Goal: Task Accomplishment & Management: Use online tool/utility

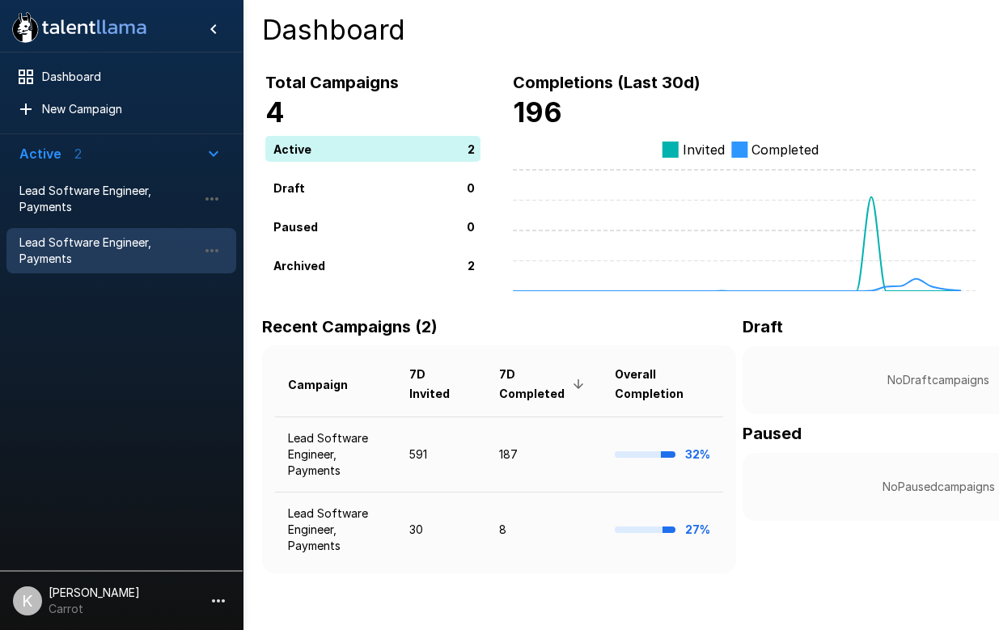
click at [181, 248] on span "Lead Software Engineer, Payments" at bounding box center [108, 251] width 178 height 32
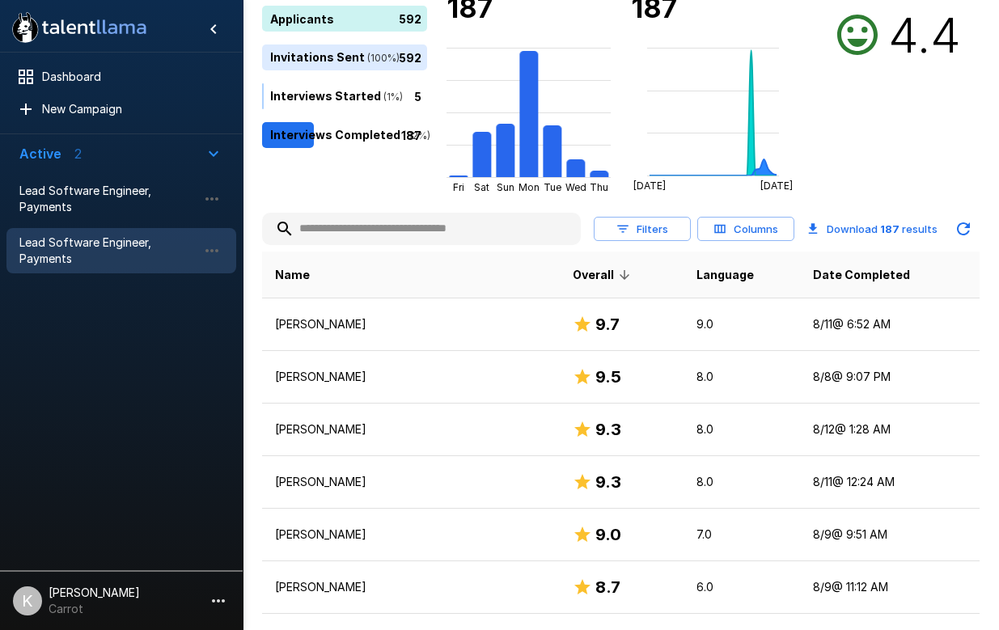
scroll to position [171, 0]
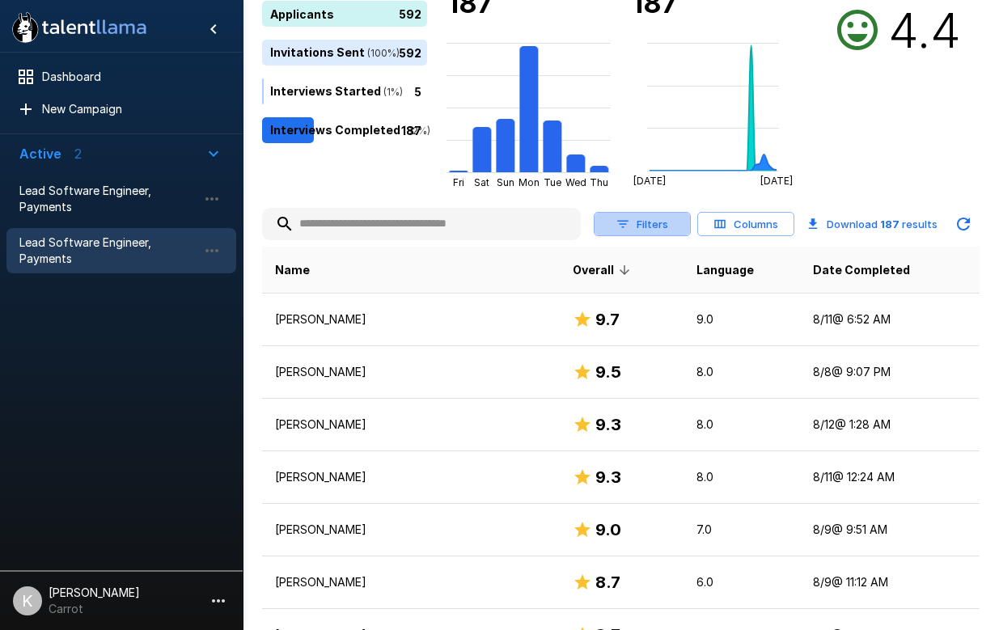
click at [659, 224] on button "Filters" at bounding box center [642, 224] width 97 height 25
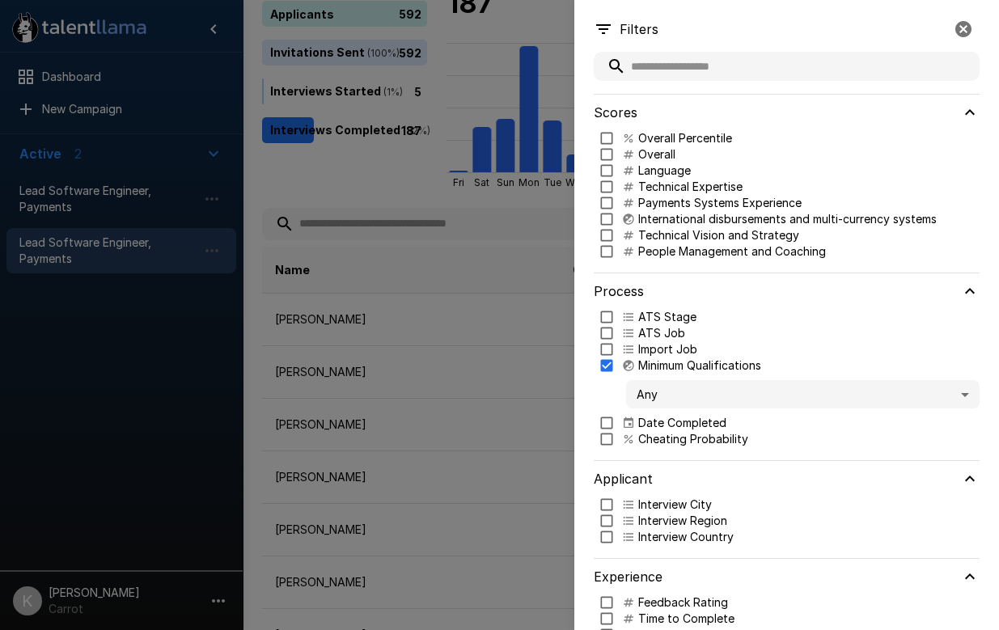
click at [707, 389] on body ".st0{fill:#FFFFFF;} .st1{fill:#76a4ed;} Dashboard New Campaign Active 2 Lead So…" at bounding box center [499, 144] width 999 height 630
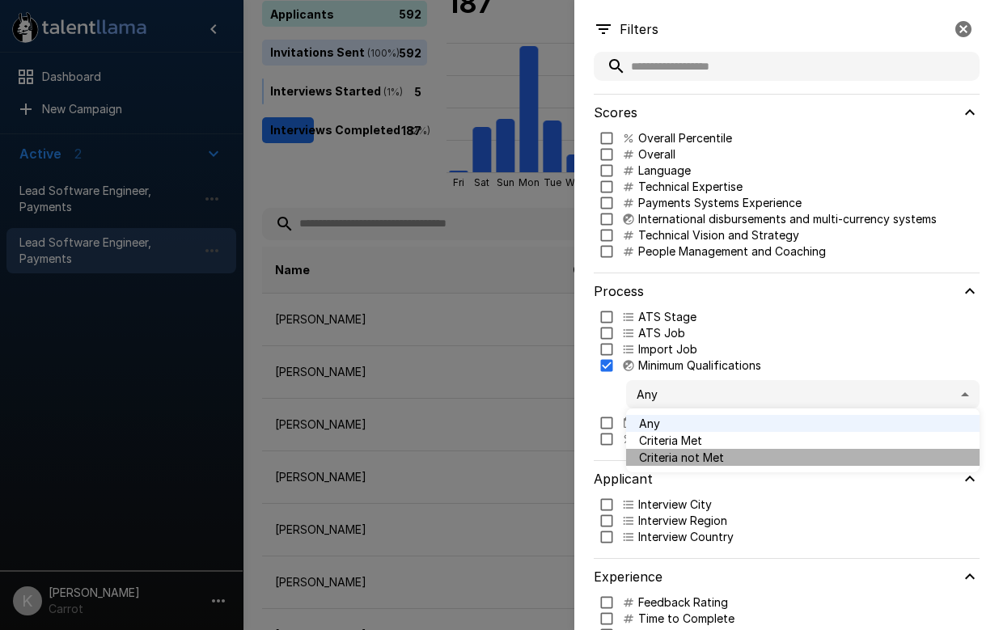
click at [707, 459] on span "Criteria not Met" at bounding box center [803, 457] width 328 height 17
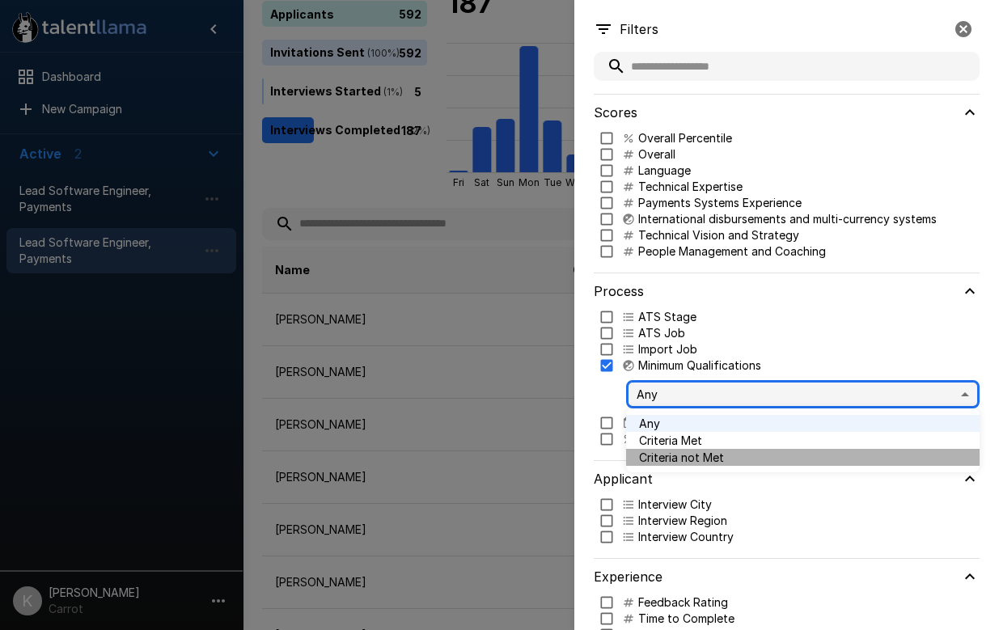
type input "*****"
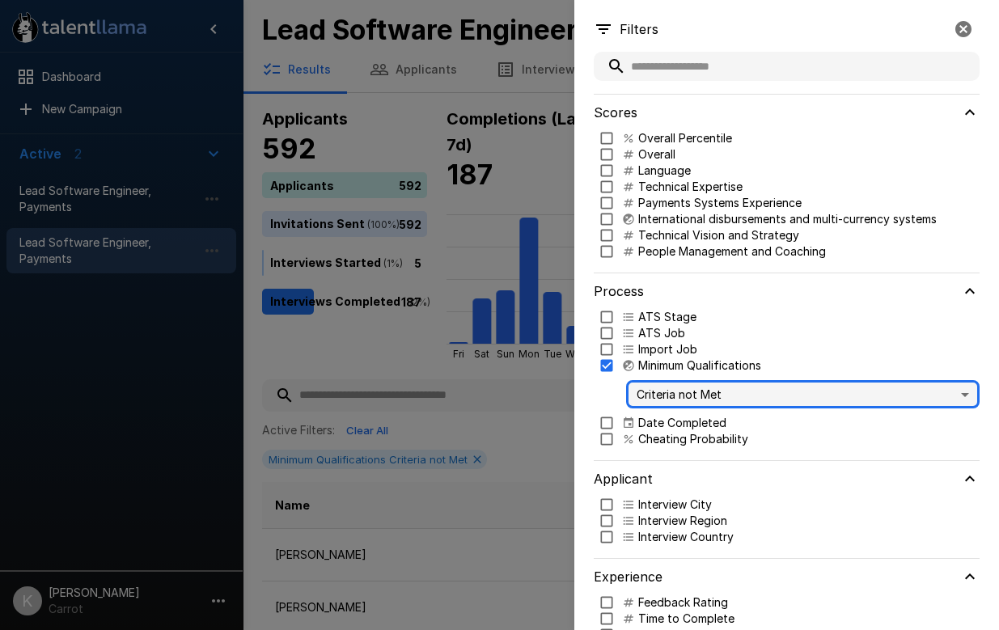
scroll to position [39, 0]
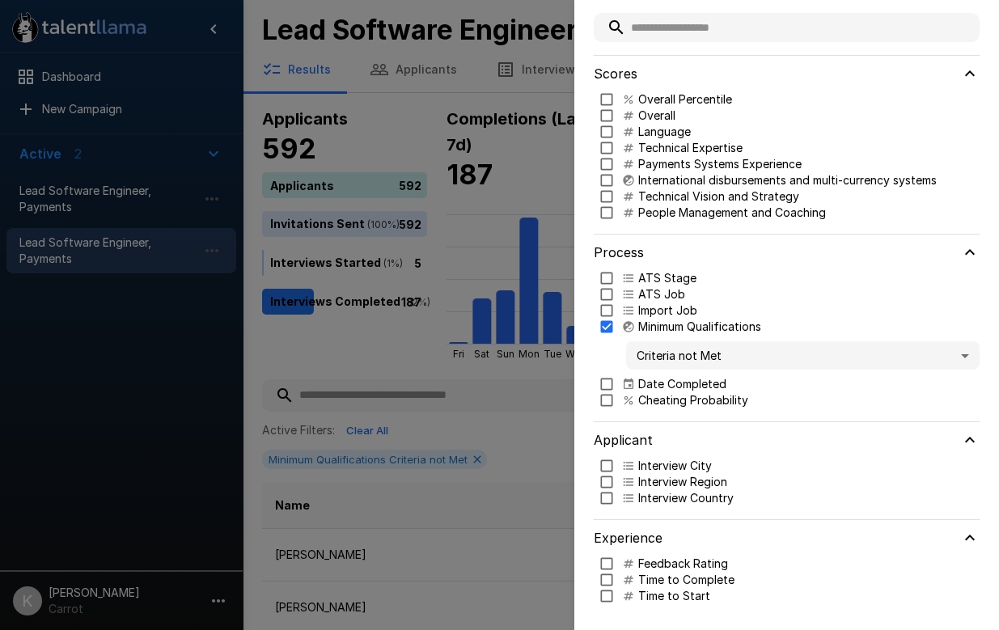
click at [536, 433] on div at bounding box center [499, 315] width 999 height 630
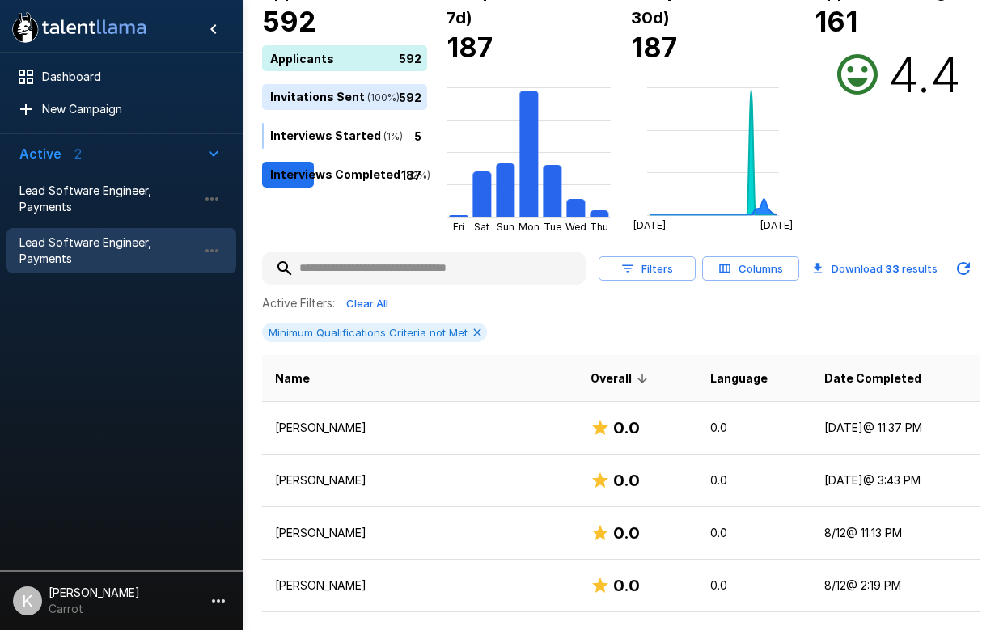
scroll to position [202, 0]
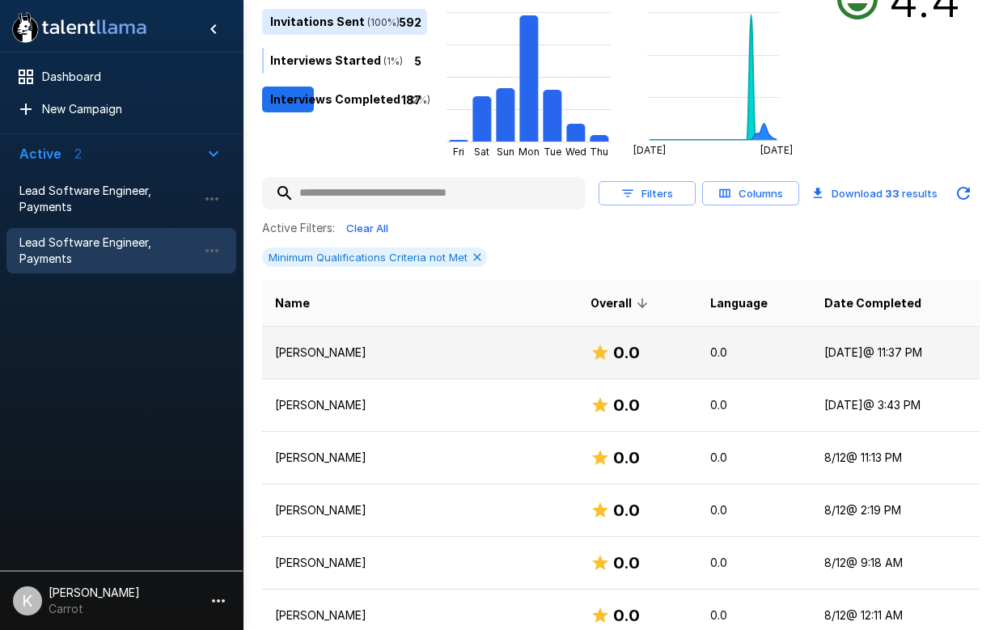
click at [401, 356] on p "[PERSON_NAME]" at bounding box center [420, 353] width 290 height 16
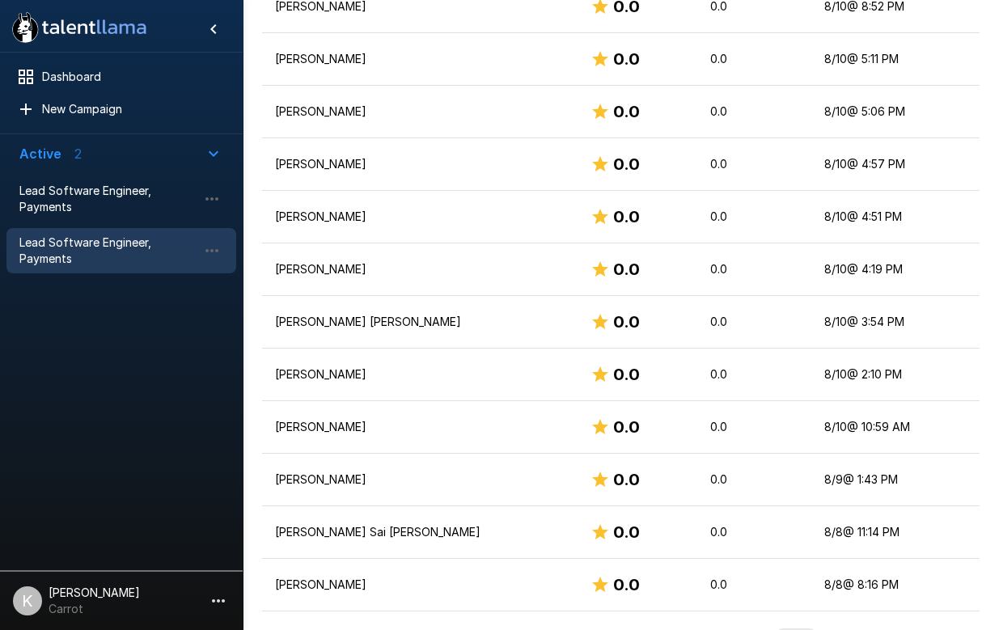
scroll to position [1688, 0]
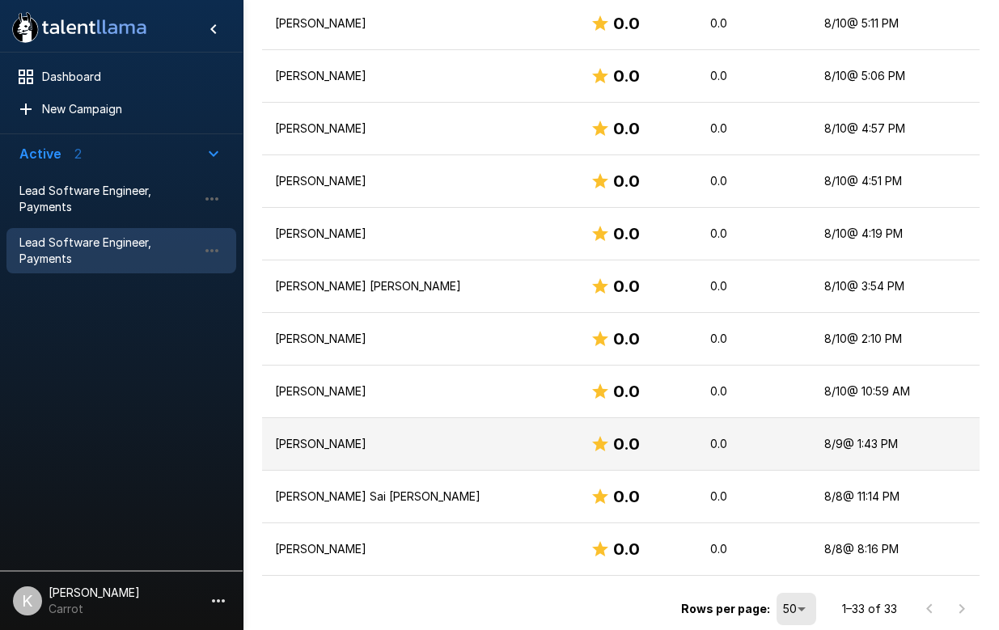
click at [459, 448] on p "[PERSON_NAME]" at bounding box center [420, 444] width 290 height 16
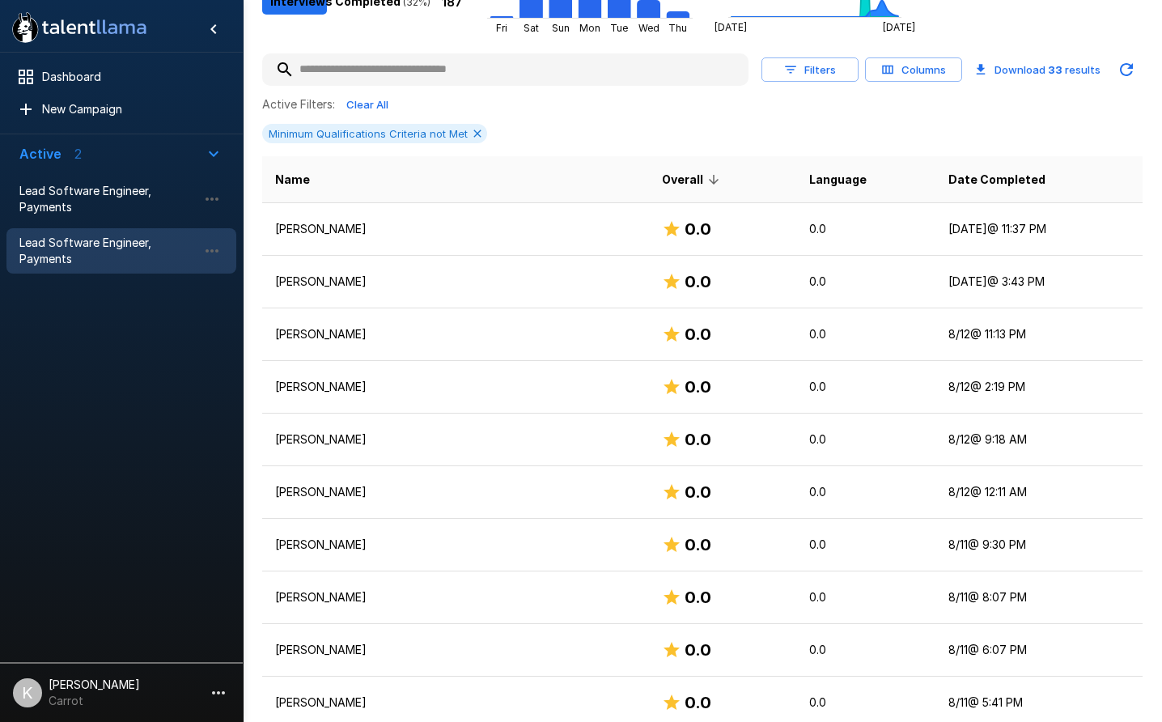
scroll to position [312, 0]
